Goal: Browse casually

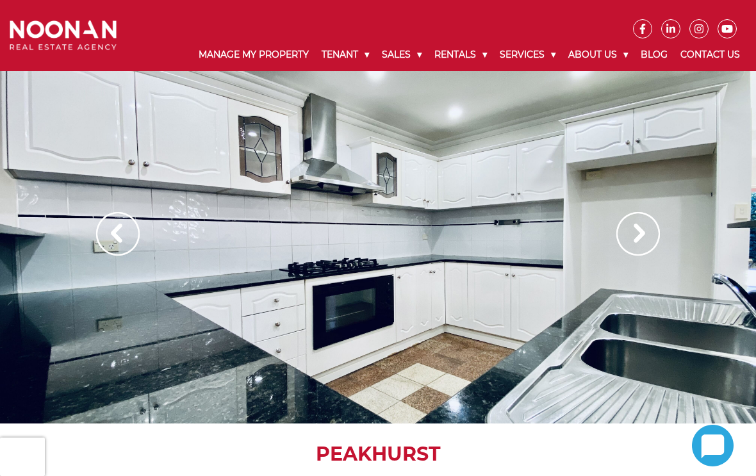
click at [639, 236] on img at bounding box center [639, 234] width 44 height 44
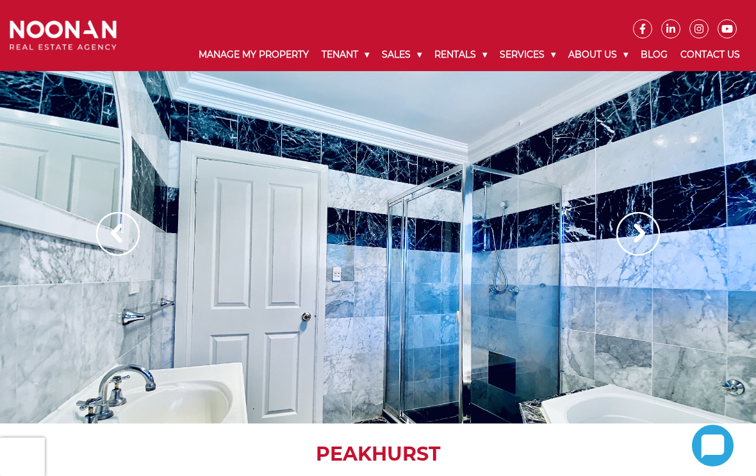
click at [636, 231] on img at bounding box center [639, 234] width 44 height 44
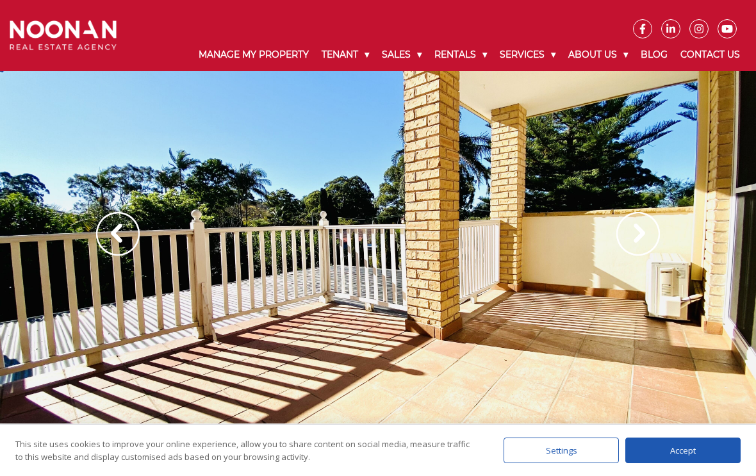
click at [636, 233] on img at bounding box center [639, 234] width 44 height 44
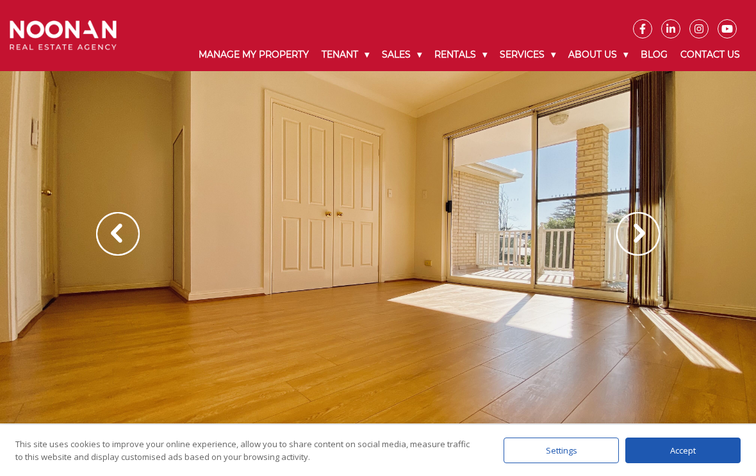
click at [642, 240] on img at bounding box center [639, 234] width 44 height 44
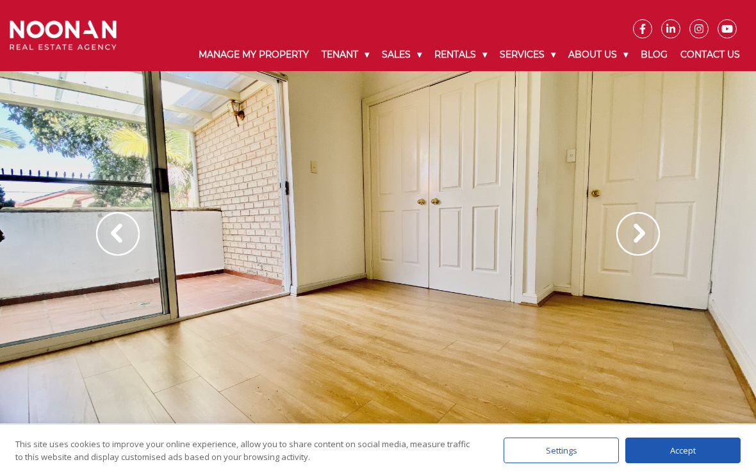
click at [651, 230] on img at bounding box center [639, 234] width 44 height 44
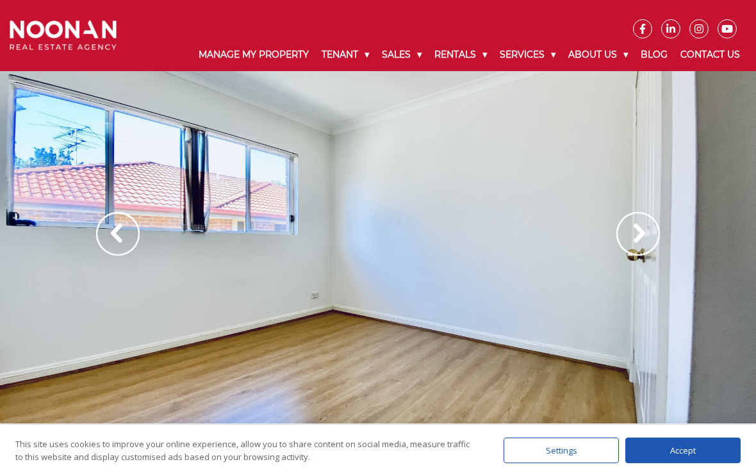
click at [644, 231] on img at bounding box center [639, 234] width 44 height 44
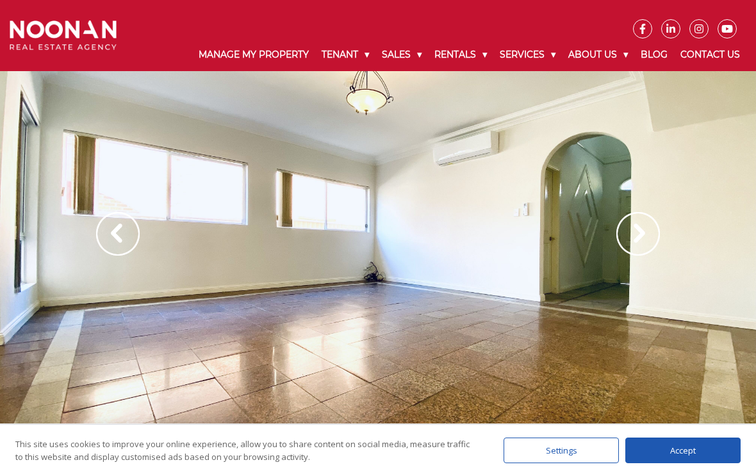
click at [644, 234] on img at bounding box center [639, 234] width 44 height 44
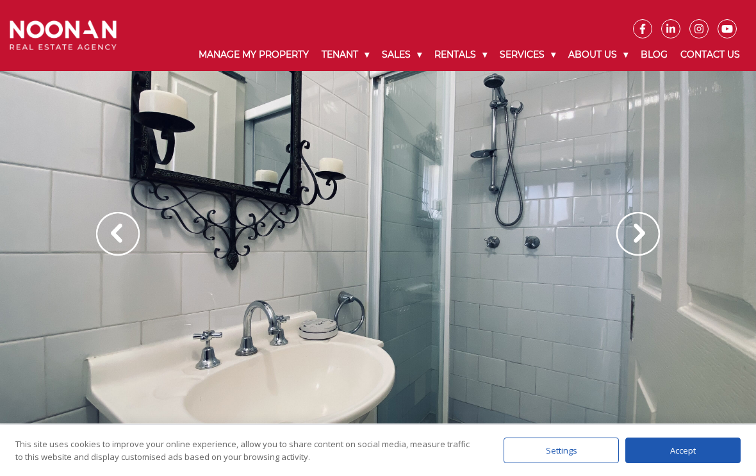
click at [646, 233] on img at bounding box center [639, 234] width 44 height 44
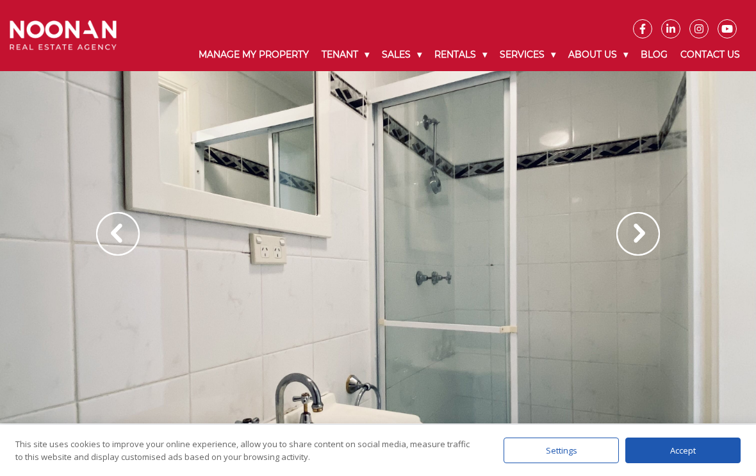
click at [644, 230] on img at bounding box center [639, 234] width 44 height 44
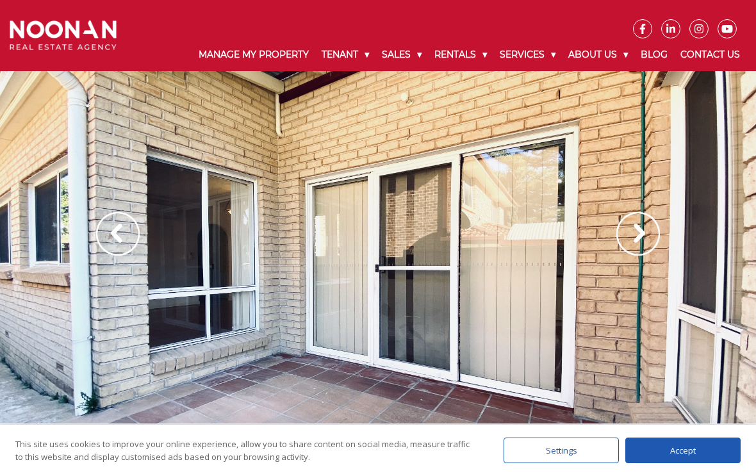
click at [645, 229] on img at bounding box center [639, 234] width 44 height 44
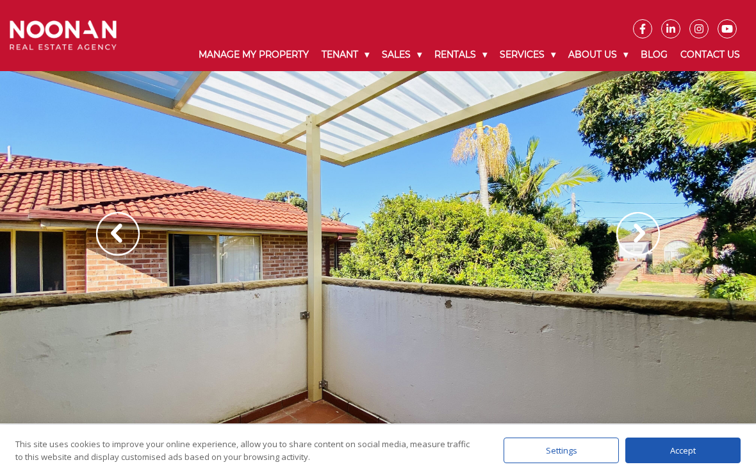
click at [650, 226] on img at bounding box center [639, 234] width 44 height 44
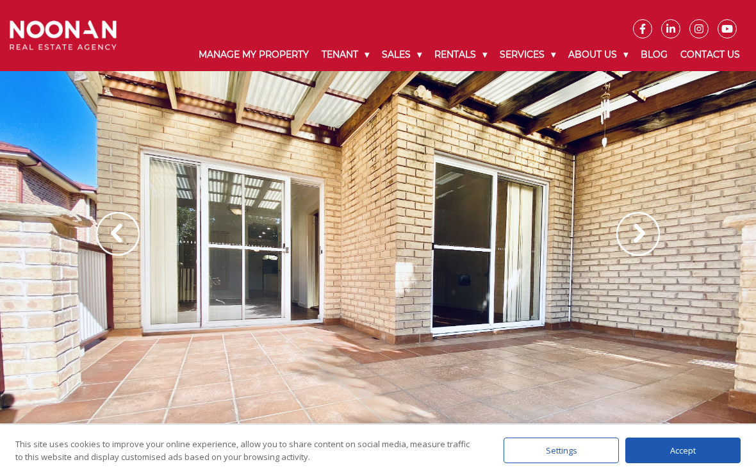
click at [649, 237] on img at bounding box center [639, 234] width 44 height 44
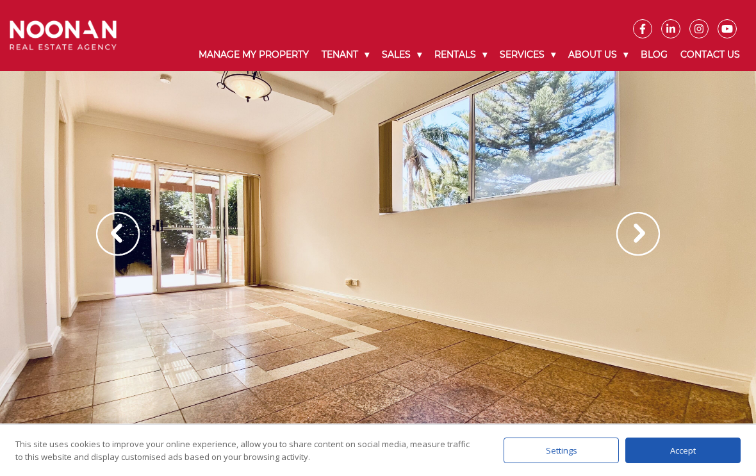
click at [644, 244] on img at bounding box center [639, 234] width 44 height 44
